Goal: Task Accomplishment & Management: Manage account settings

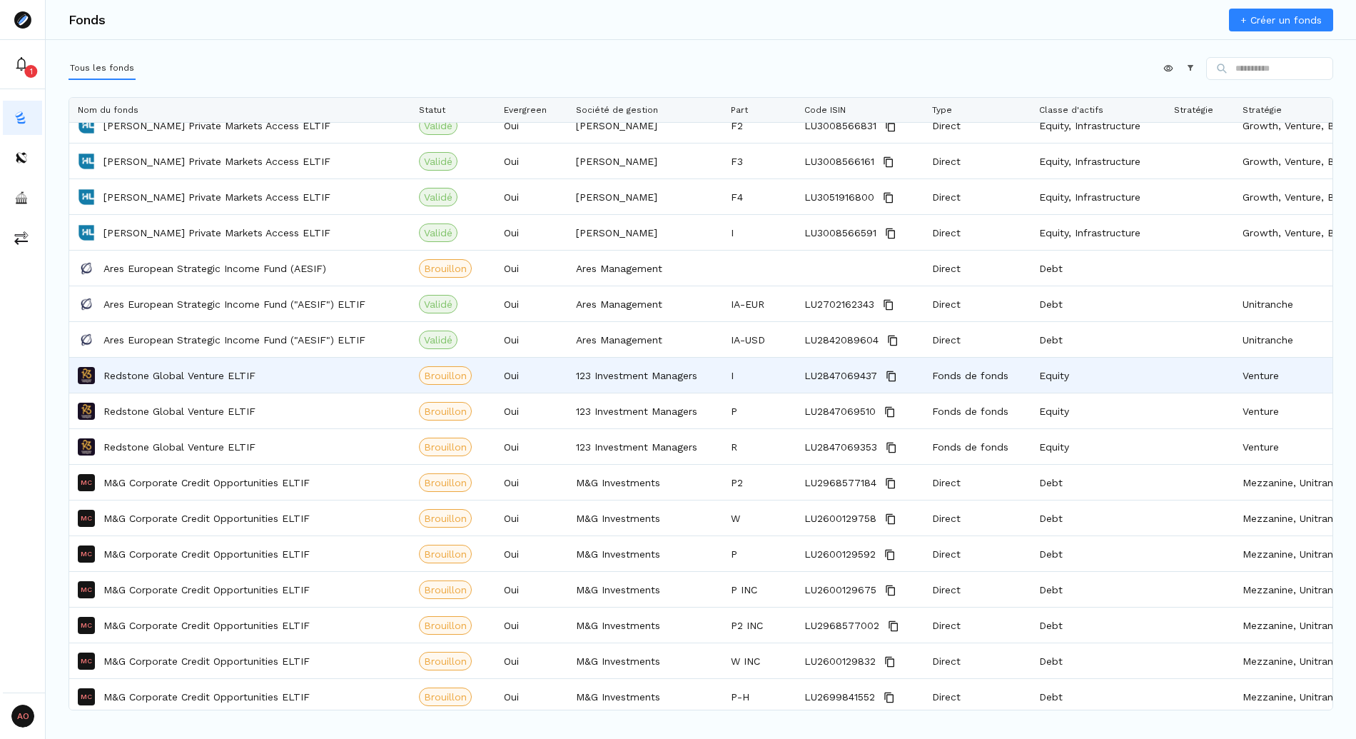
click at [183, 377] on p "Redstone Global Venture ELTIF" at bounding box center [179, 375] width 152 height 14
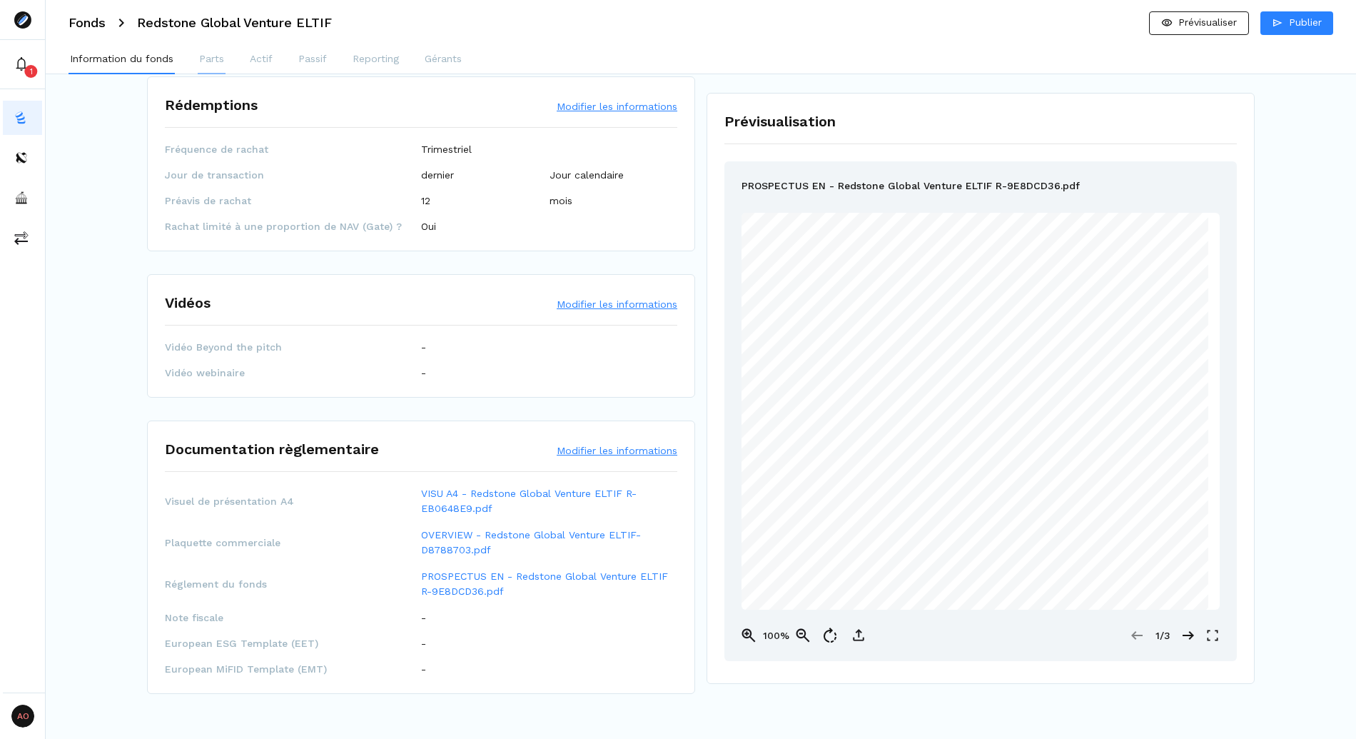
click at [210, 56] on p "Parts" at bounding box center [211, 58] width 25 height 15
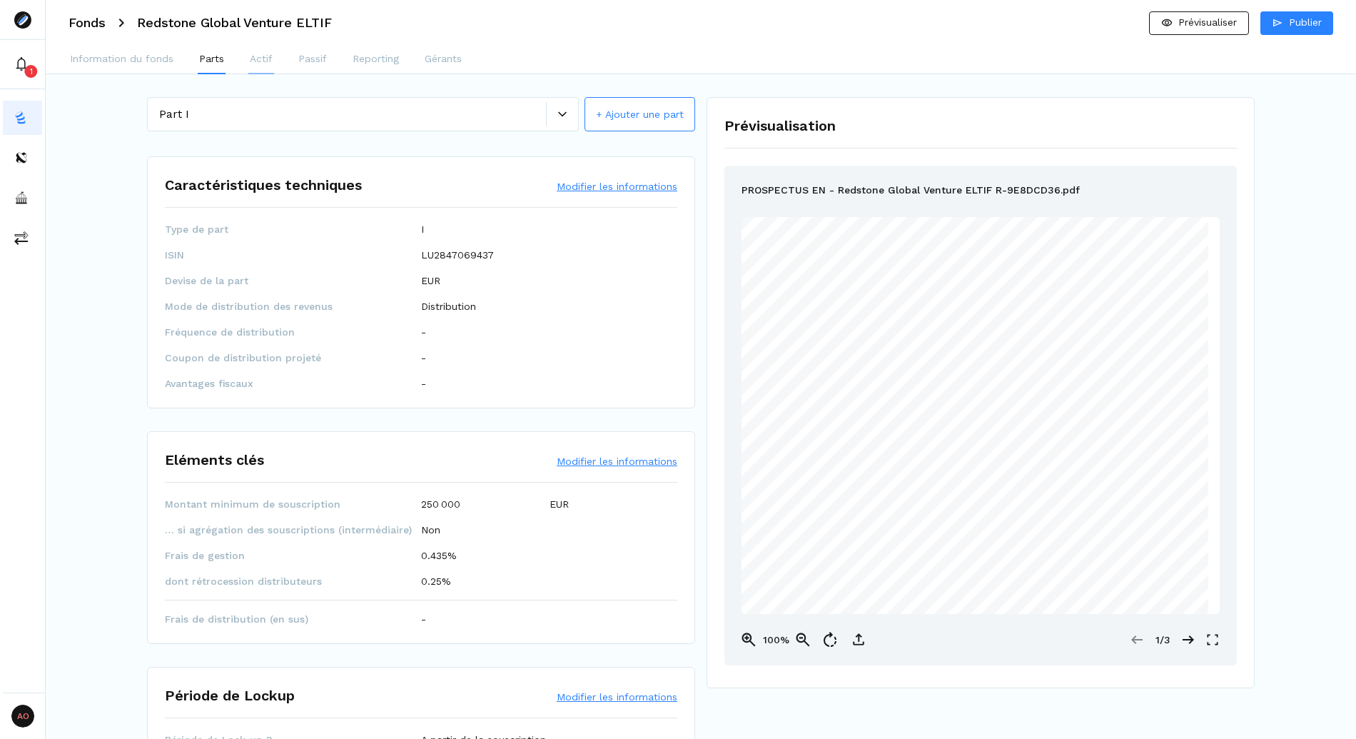
click at [255, 51] on p "Actif" at bounding box center [261, 58] width 23 height 15
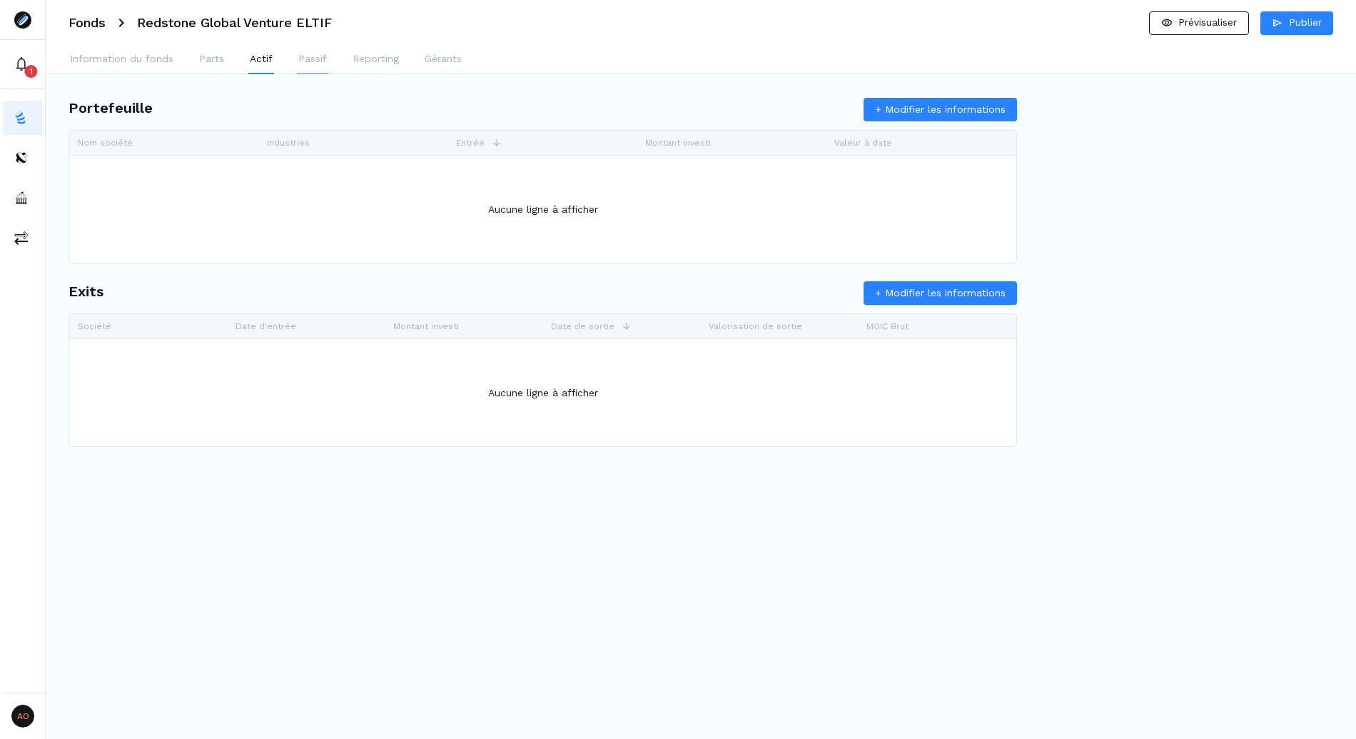
click at [313, 58] on p "Passif" at bounding box center [312, 58] width 29 height 15
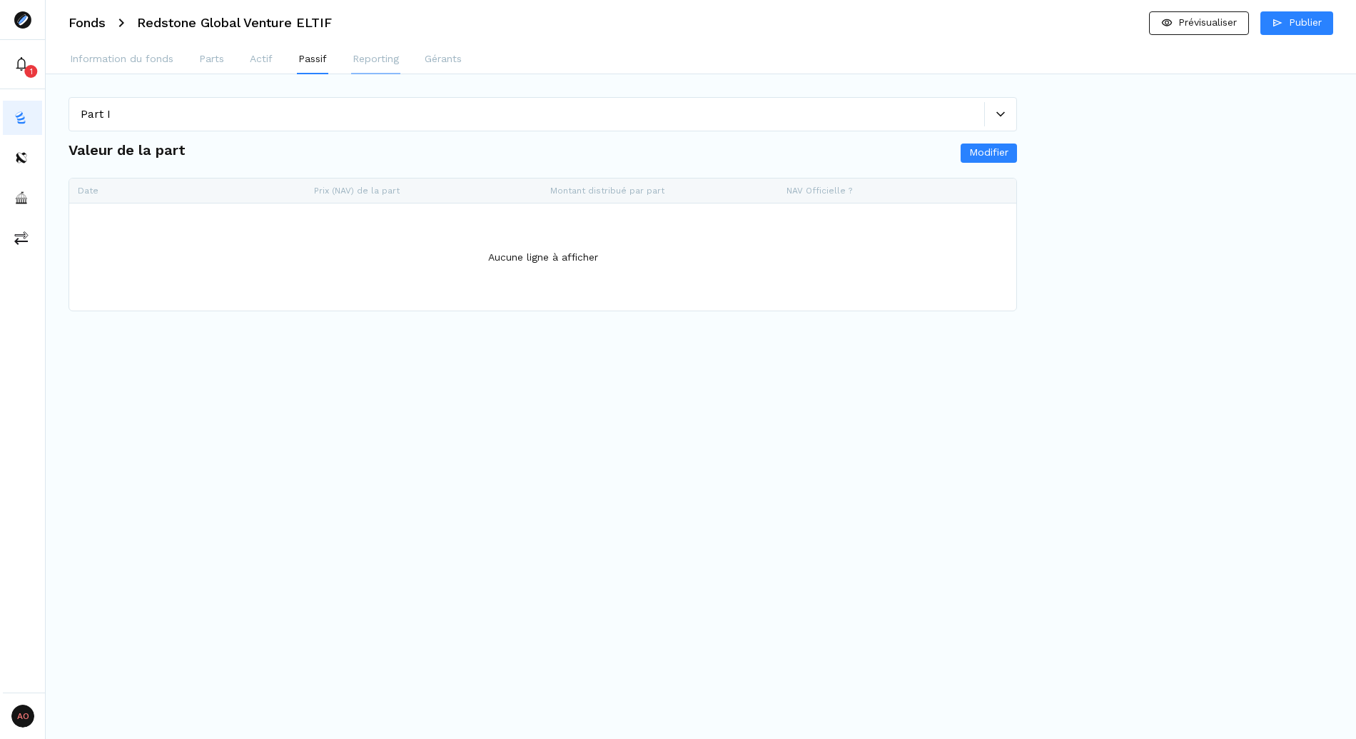
click at [360, 60] on p "Reporting" at bounding box center [376, 58] width 46 height 15
click at [442, 65] on p "Gérants" at bounding box center [443, 58] width 37 height 15
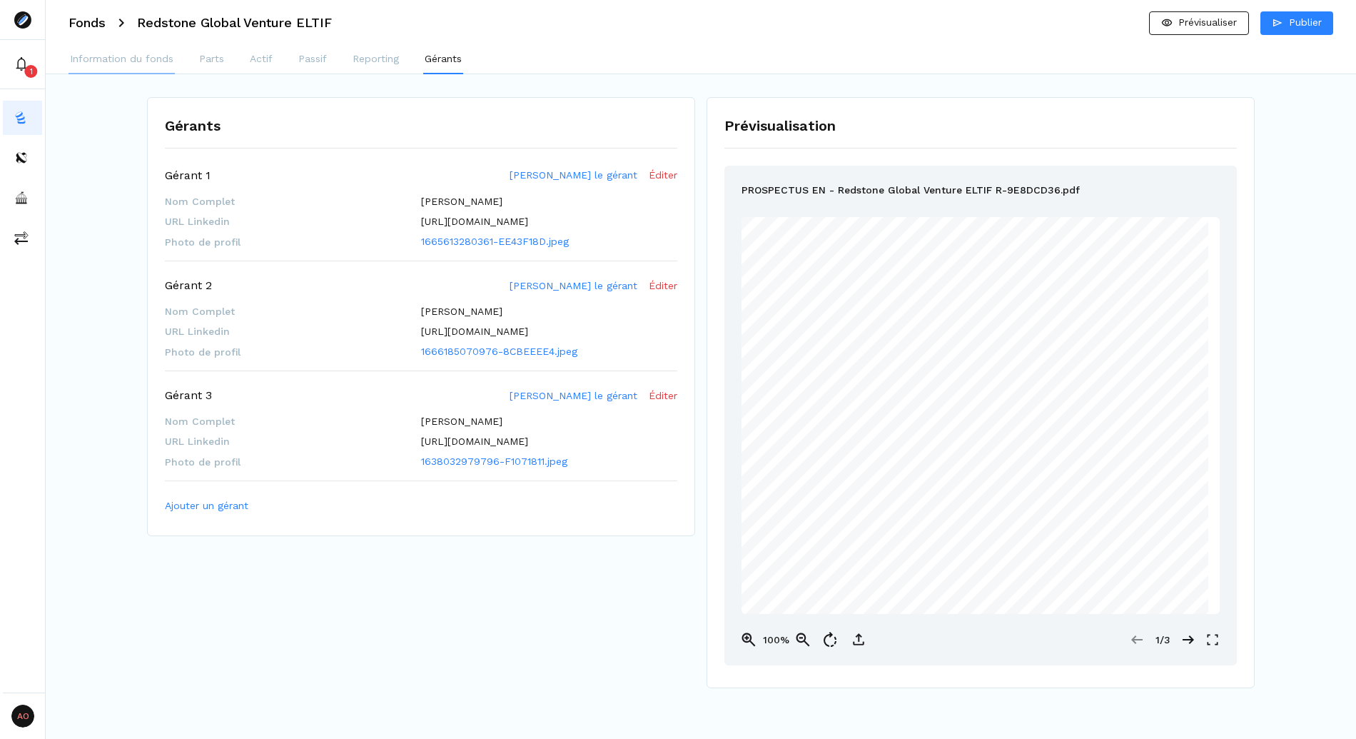
click at [120, 53] on p "Information du fonds" at bounding box center [121, 58] width 103 height 15
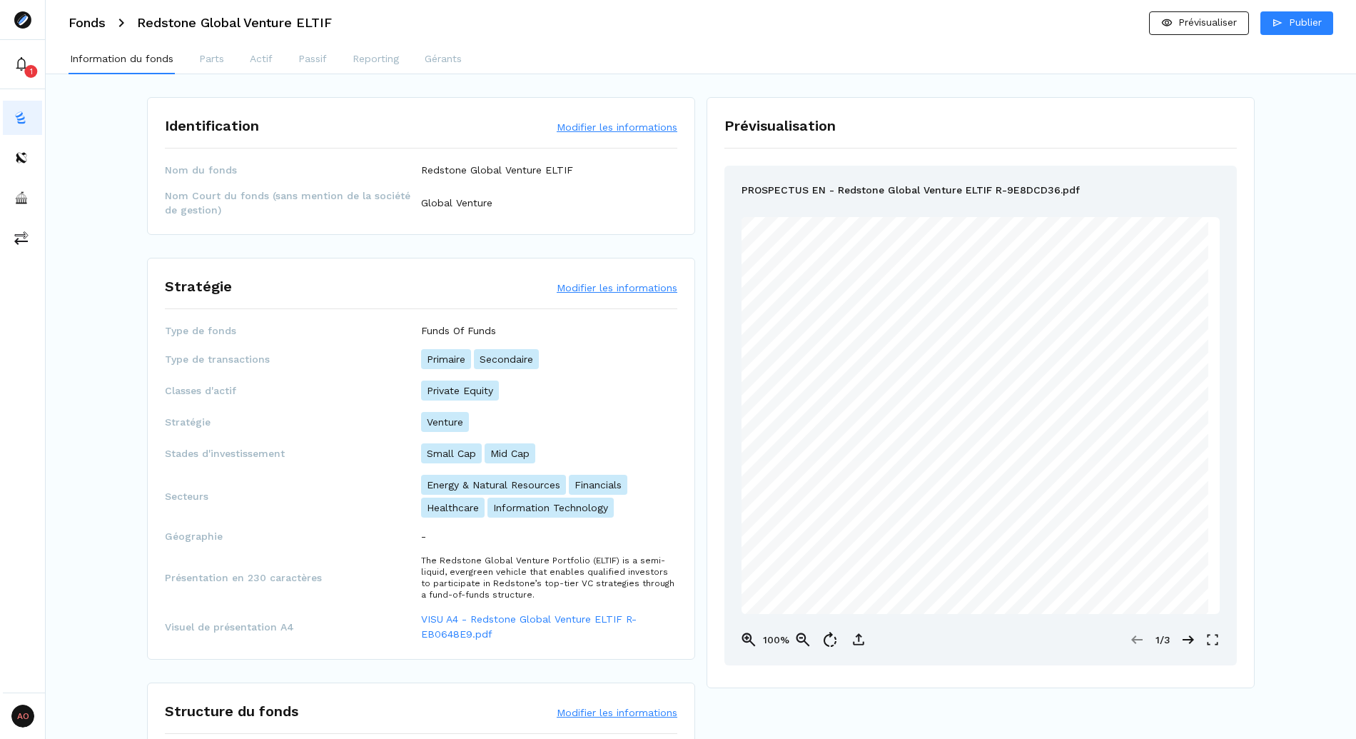
click at [94, 25] on h3 "Fonds" at bounding box center [87, 22] width 37 height 13
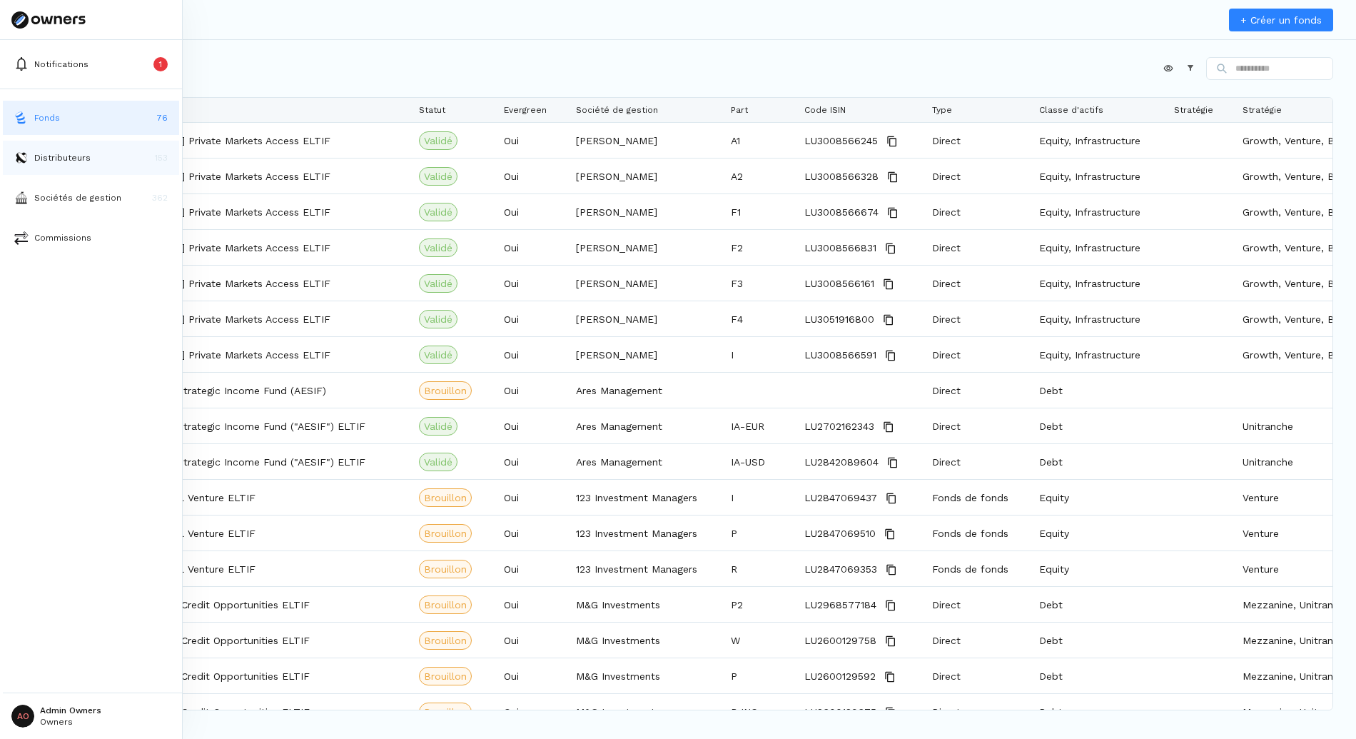
click at [18, 151] on img at bounding box center [21, 158] width 14 height 14
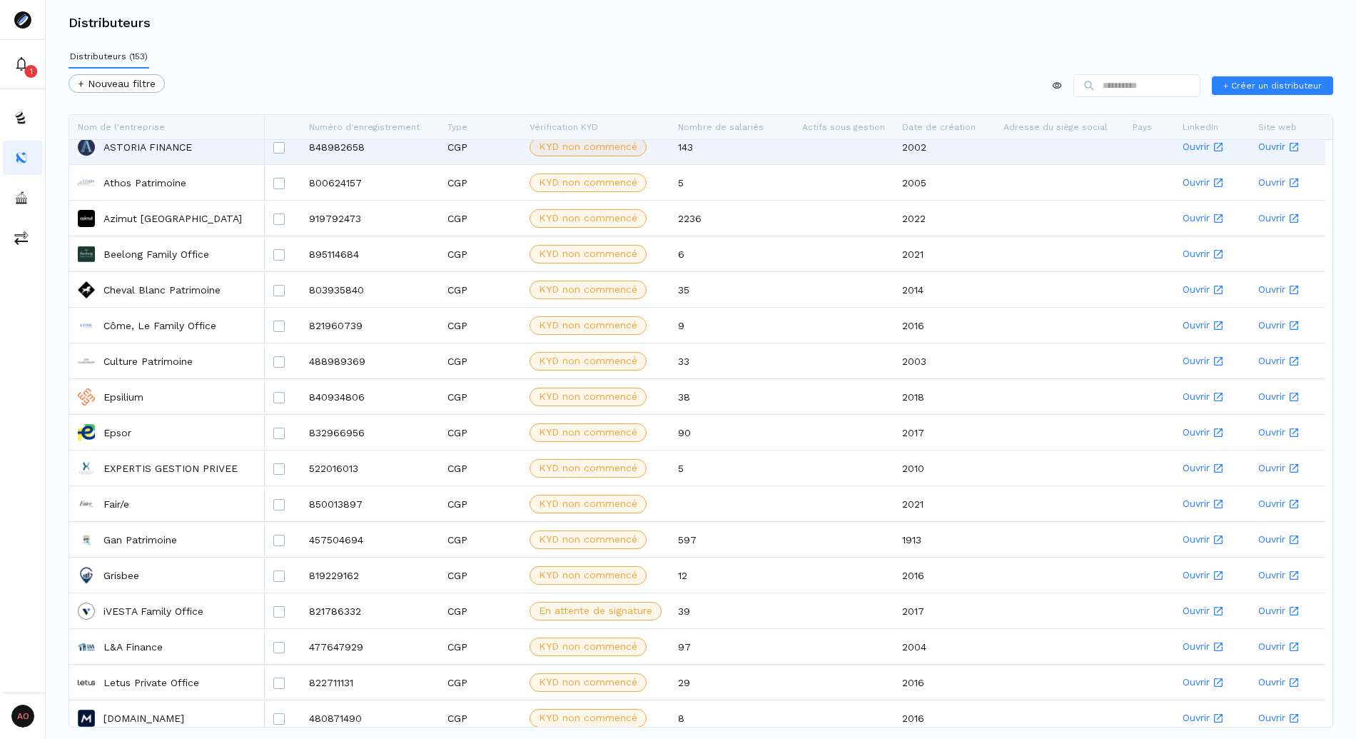
click at [133, 146] on p "ASTORIA FINANCE" at bounding box center [147, 147] width 88 height 14
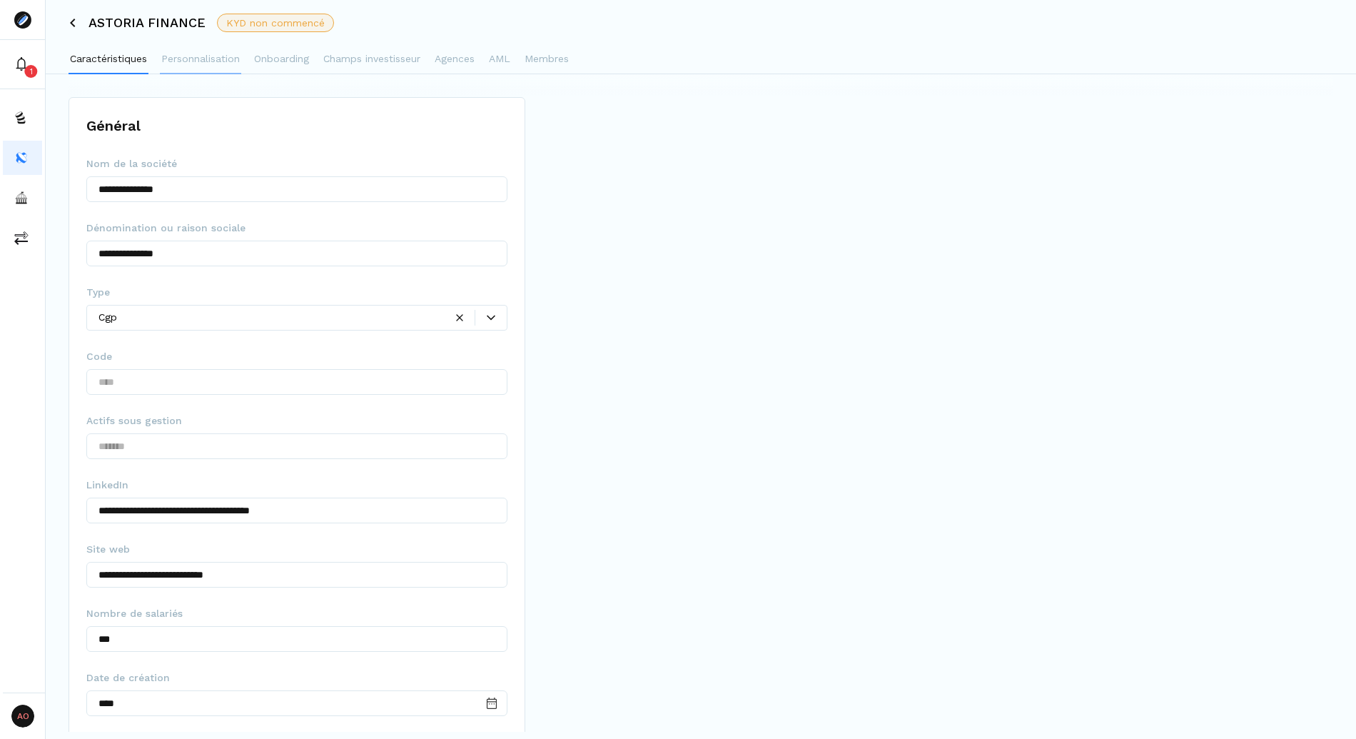
click at [213, 49] on button "Personnalisation" at bounding box center [200, 60] width 81 height 29
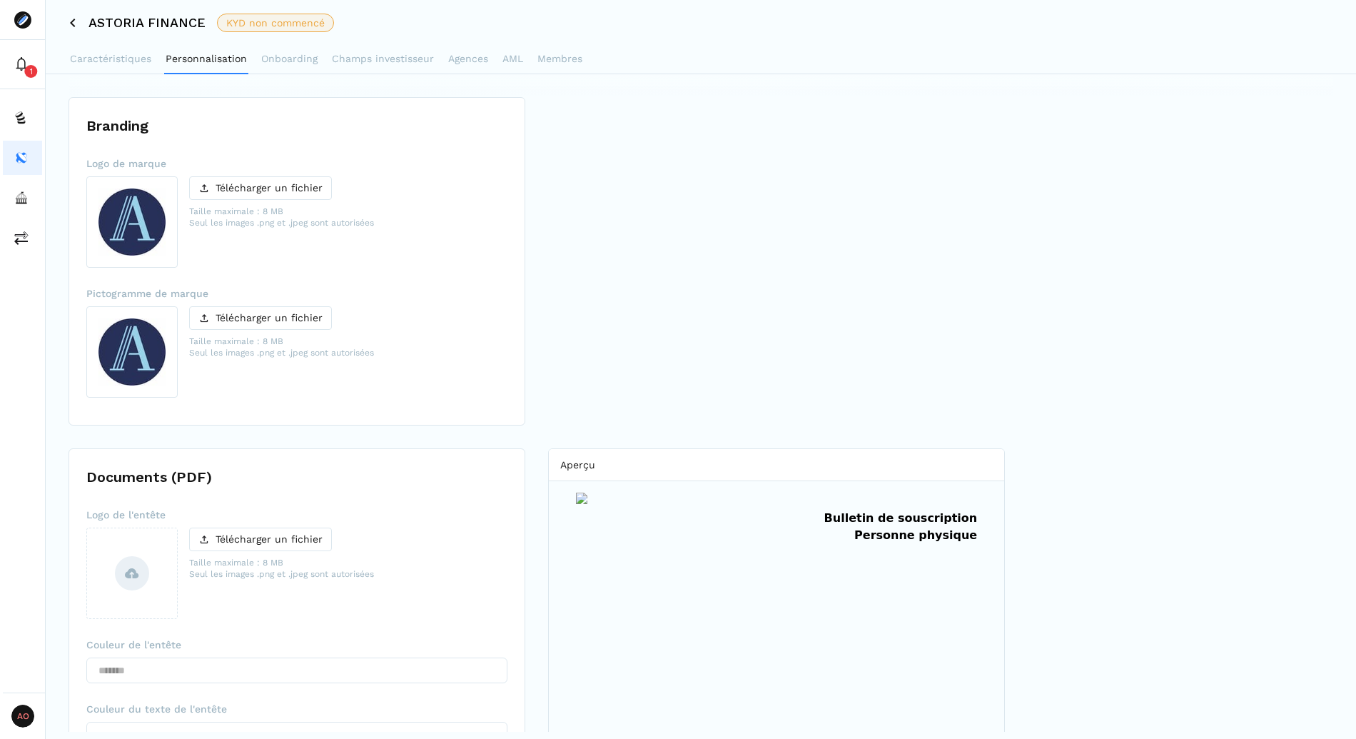
click at [71, 21] on icon at bounding box center [72, 23] width 5 height 9
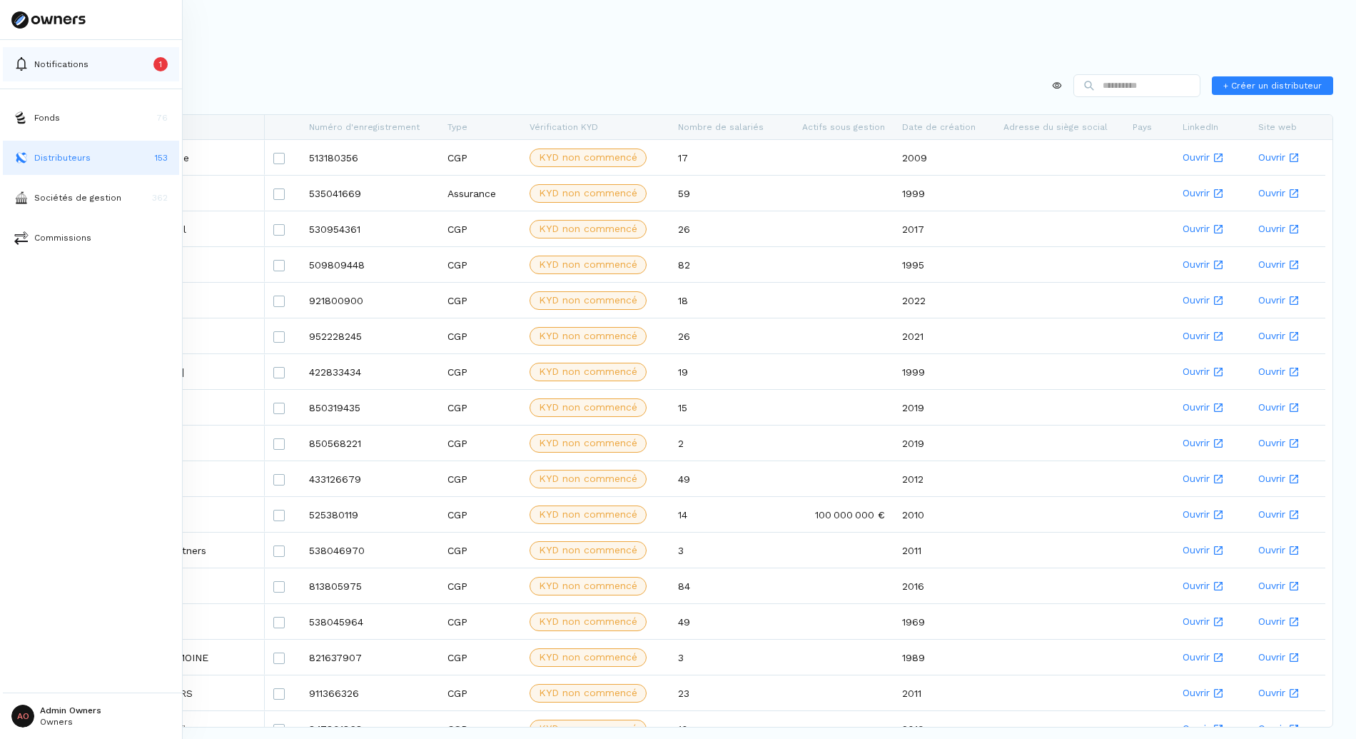
click at [24, 66] on icon at bounding box center [21, 64] width 11 height 14
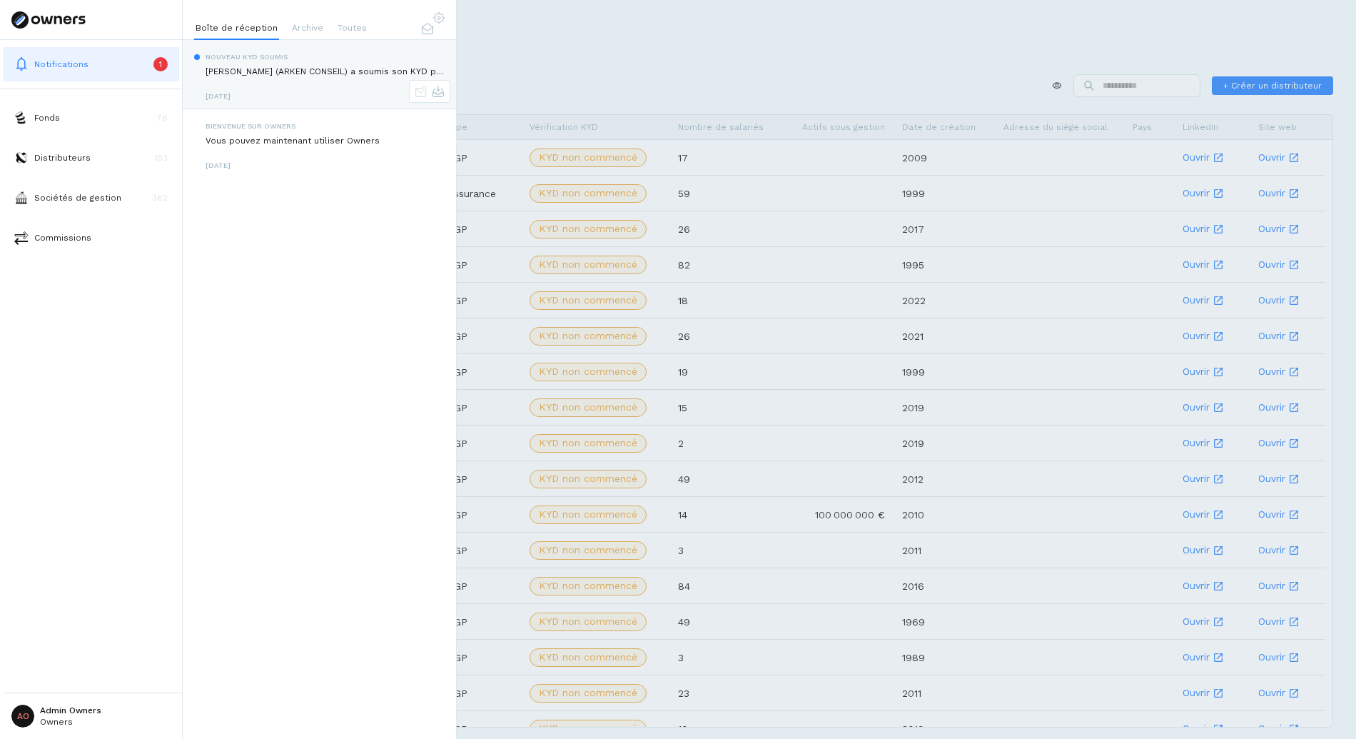
click at [419, 95] on icon "Mark as unread" at bounding box center [420, 91] width 11 height 11
click at [419, 95] on p "11 days ago" at bounding box center [325, 96] width 239 height 11
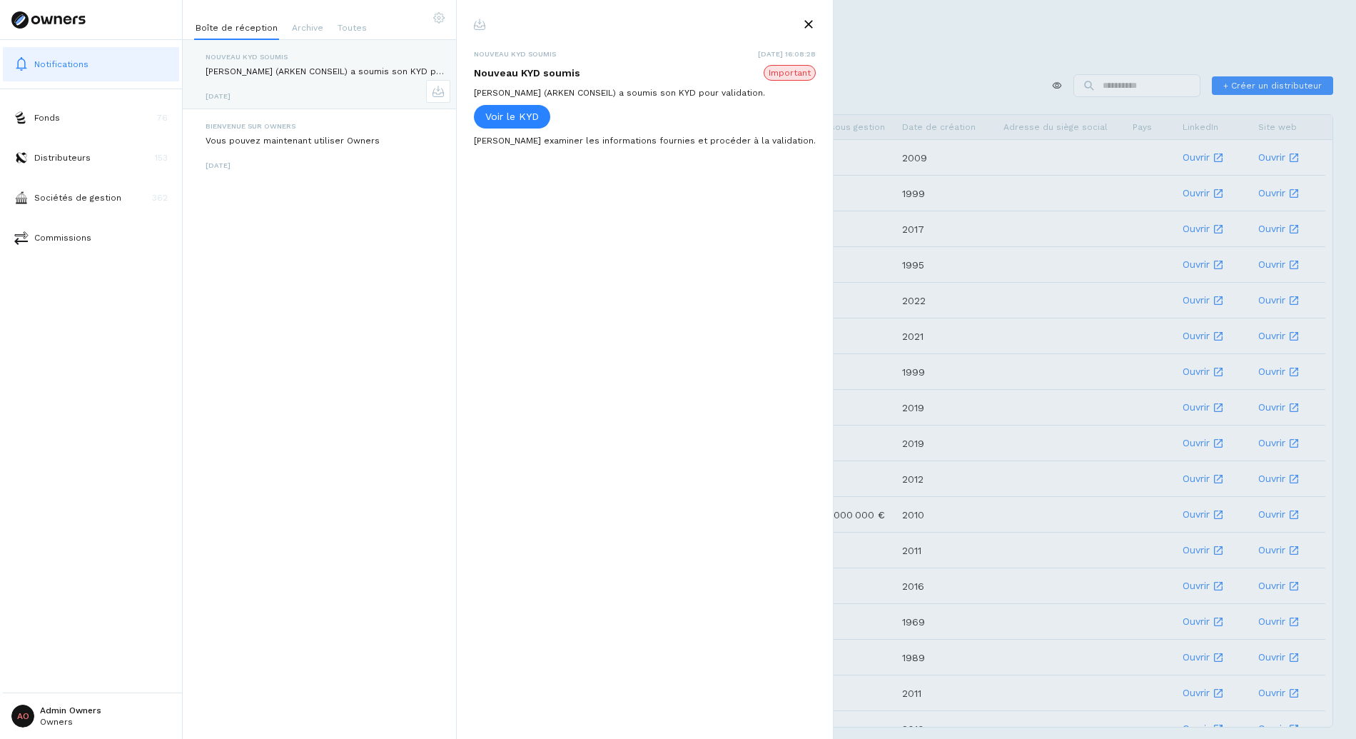
click at [804, 23] on icon "Notifications" at bounding box center [808, 24] width 9 height 9
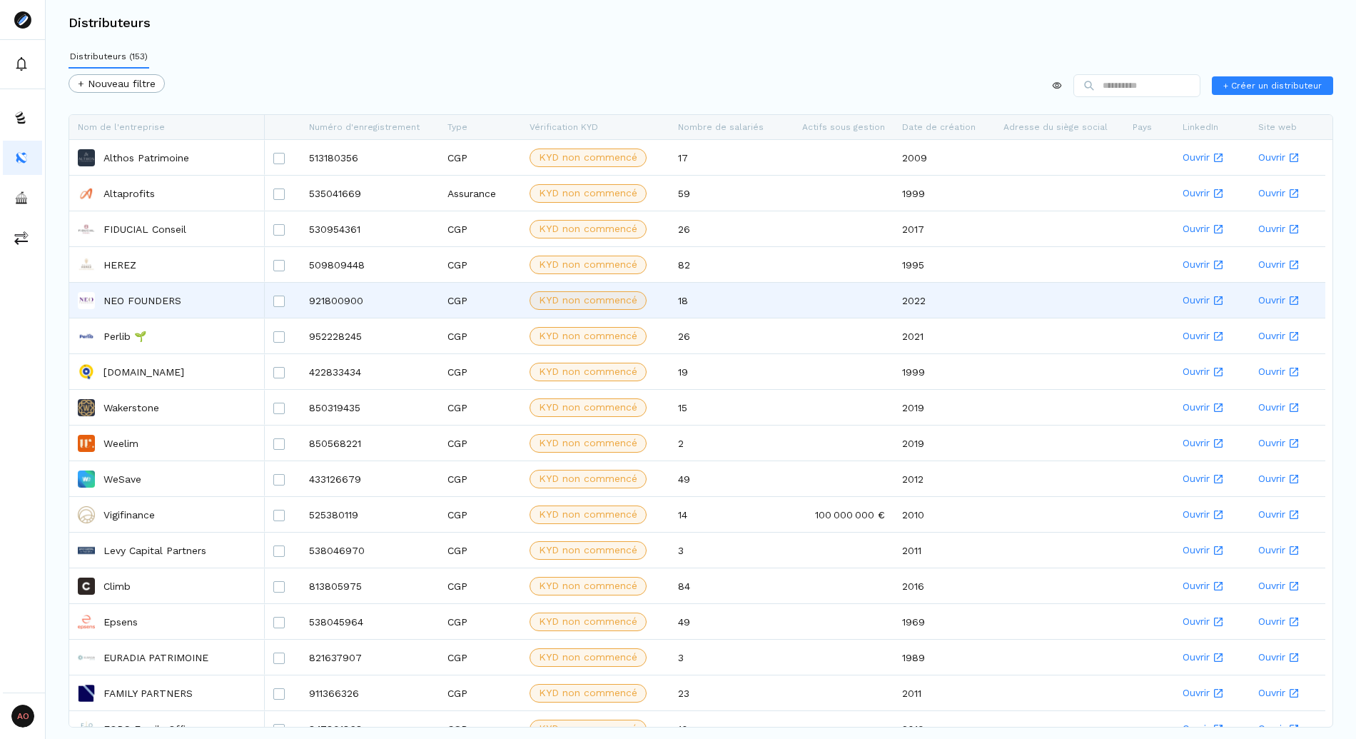
click at [166, 298] on p "NEO FOUNDERS" at bounding box center [142, 300] width 78 height 14
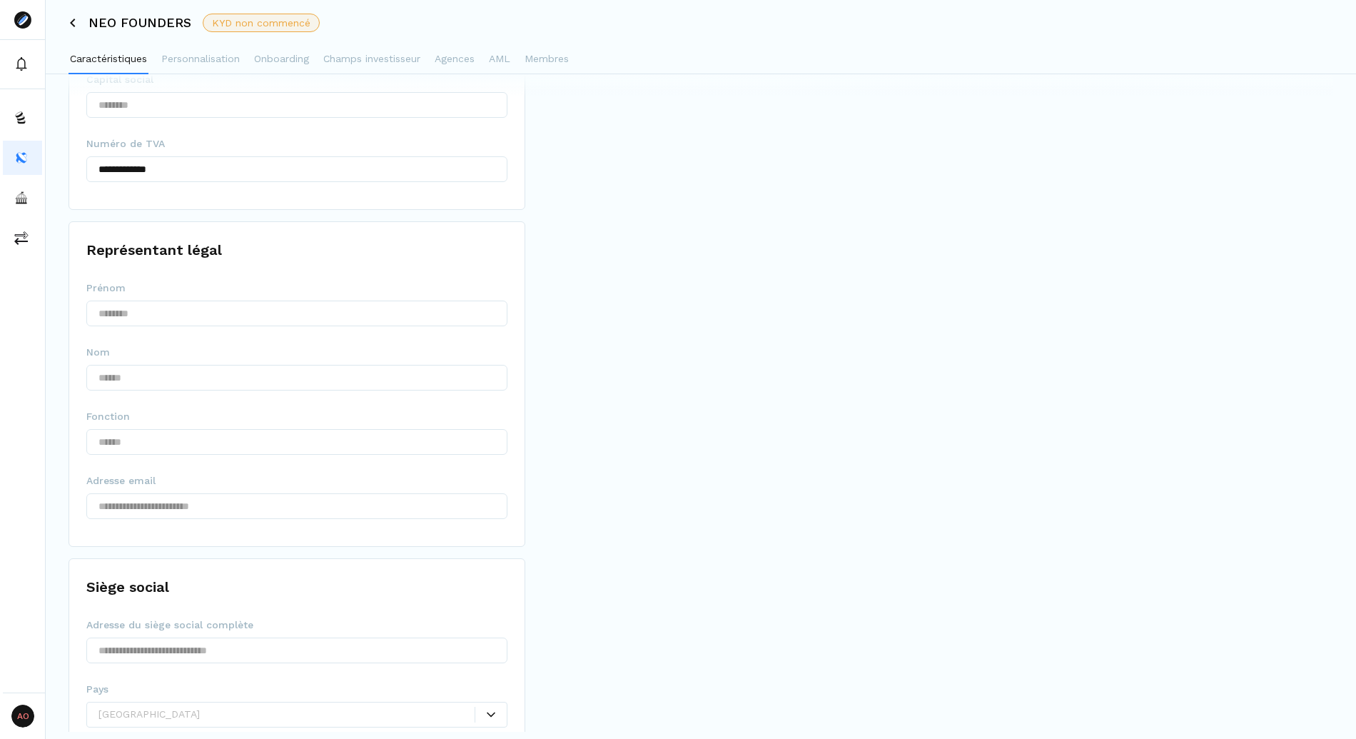
scroll to position [1185, 0]
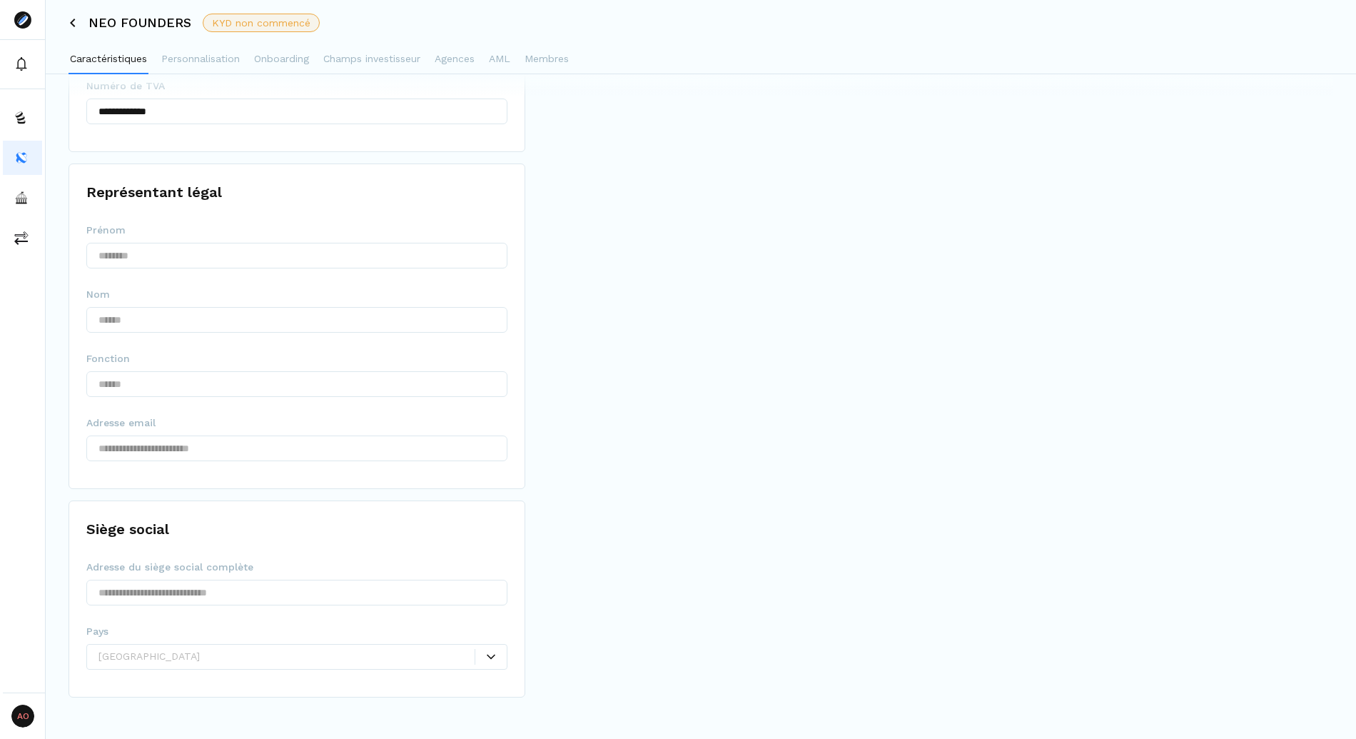
click at [78, 25] on div "NEO FOUNDERS KYD non commencé" at bounding box center [701, 23] width 1310 height 46
click at [73, 19] on icon at bounding box center [72, 23] width 5 height 9
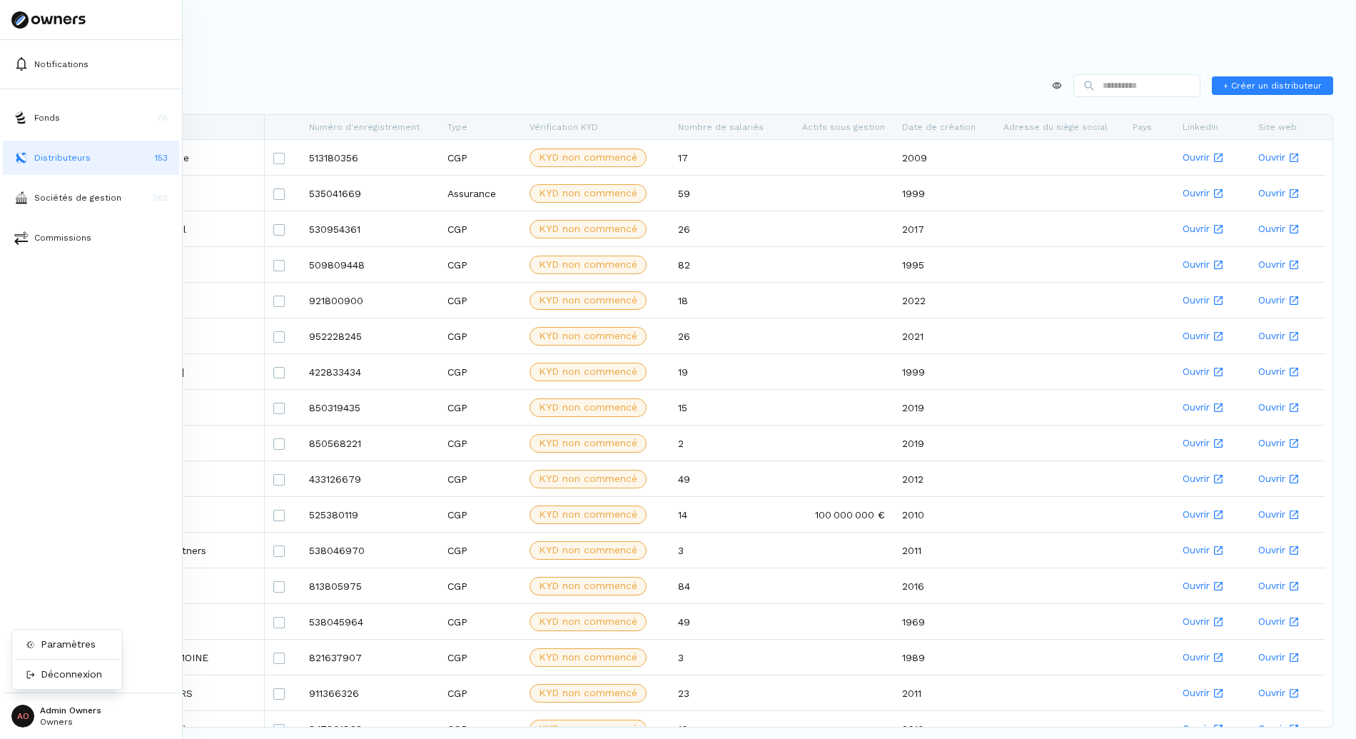
click at [20, 713] on html "Notifications Fonds 76 Distributeurs 153 Sociétés de gestion 362 Commissions AO…" at bounding box center [678, 369] width 1356 height 739
click at [94, 522] on html "Notifications Fonds 76 Distributeurs 153 Sociétés de gestion 362 Commissions AO…" at bounding box center [678, 369] width 1356 height 739
click at [44, 716] on html "Notifications Fonds 76 Distributeurs 153 Sociétés de gestion 362 Commissions AO…" at bounding box center [678, 369] width 1356 height 739
click at [71, 647] on p "Paramètres" at bounding box center [68, 644] width 55 height 15
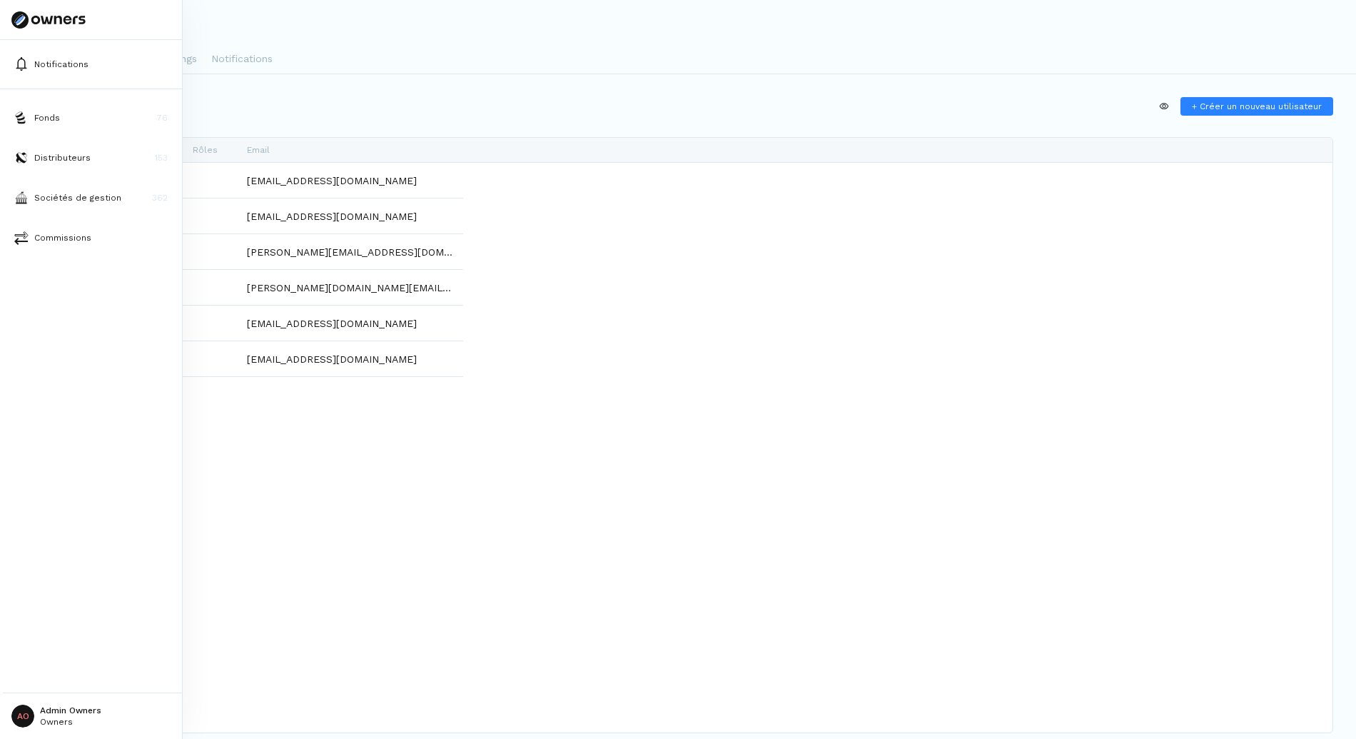
click at [37, 704] on html "Notifications Fonds 76 Distributeurs 153 Sociétés de gestion 362 Commissions AO…" at bounding box center [678, 369] width 1356 height 739
click at [78, 671] on p "Déconnexion" at bounding box center [71, 673] width 61 height 15
